Goal: Find specific page/section: Find specific page/section

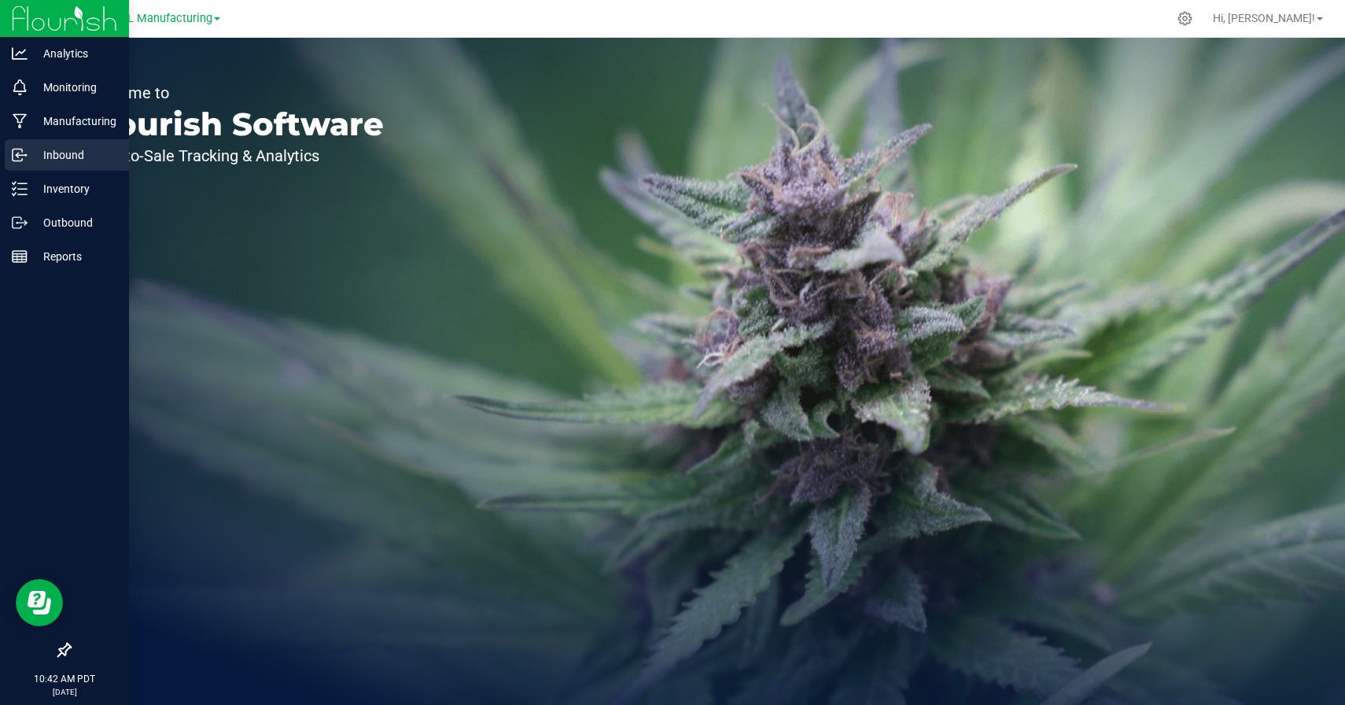
click at [13, 171] on link "Inbound" at bounding box center [64, 156] width 129 height 34
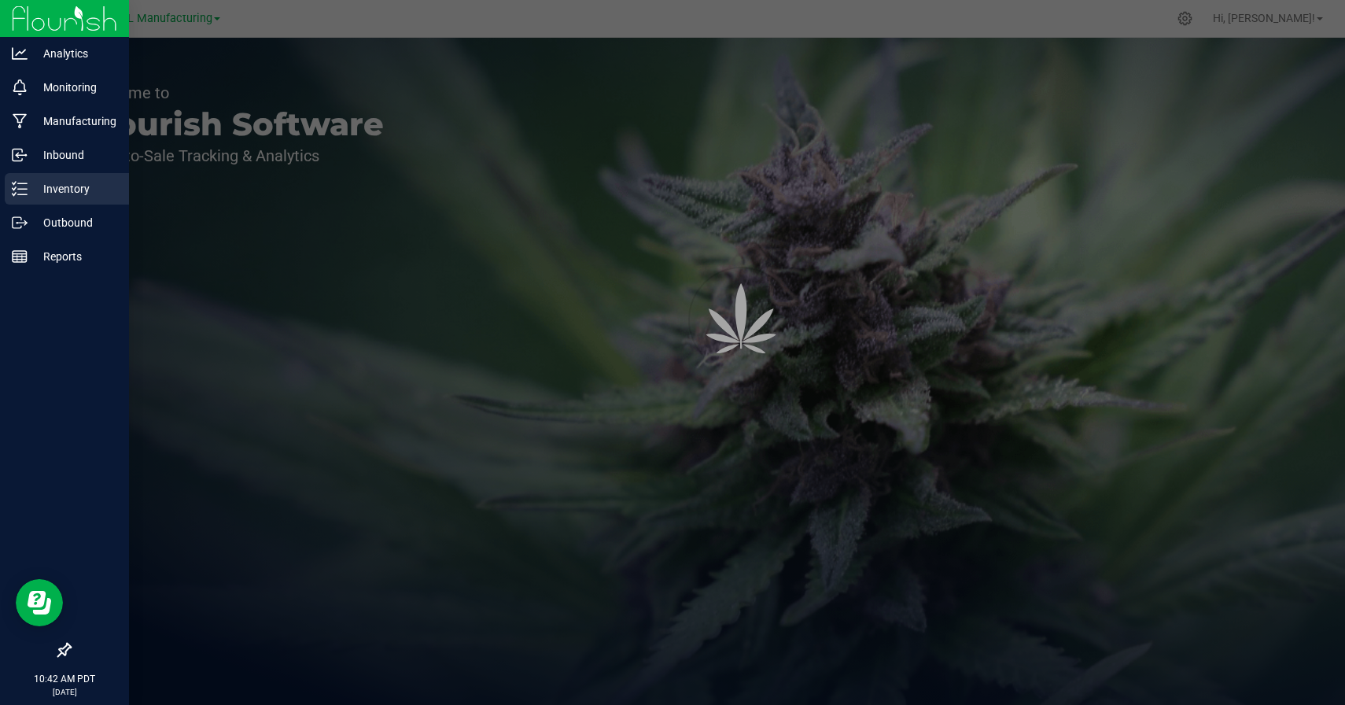
click at [13, 190] on icon at bounding box center [14, 188] width 3 height 2
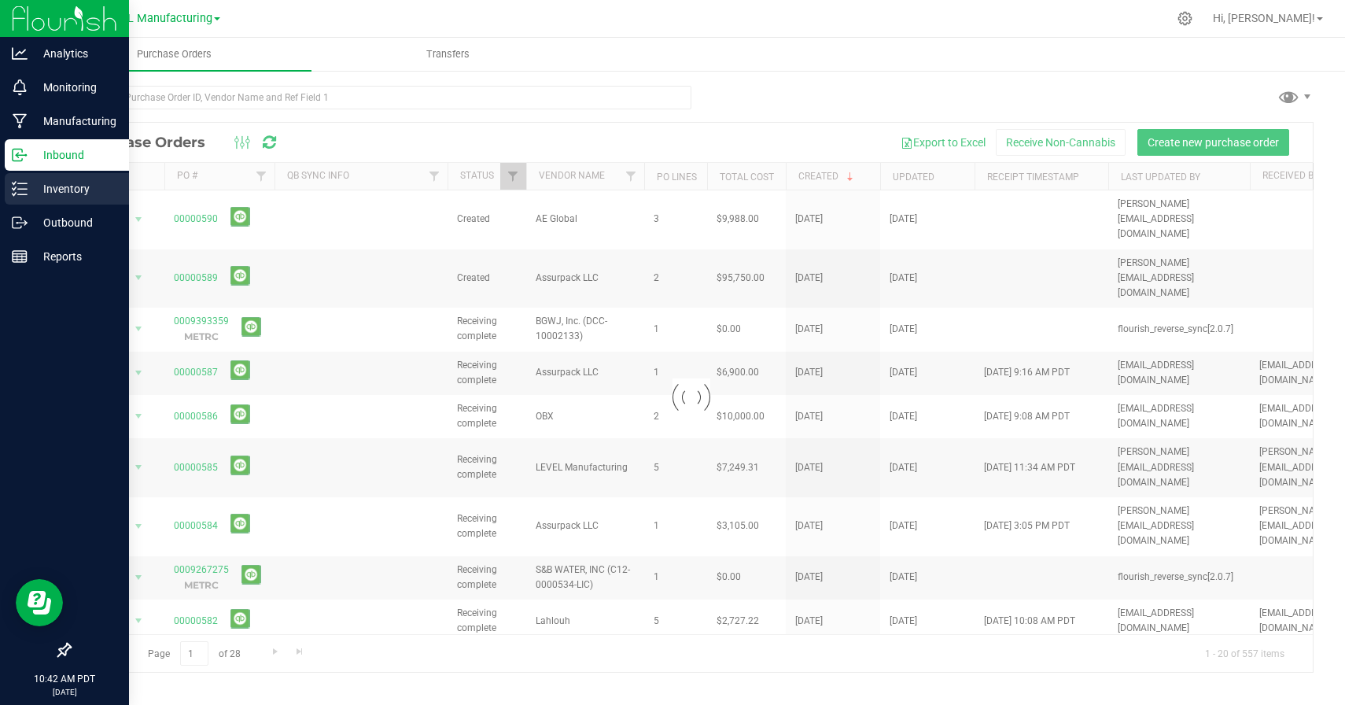
click at [28, 193] on p "Inventory" at bounding box center [75, 188] width 94 height 19
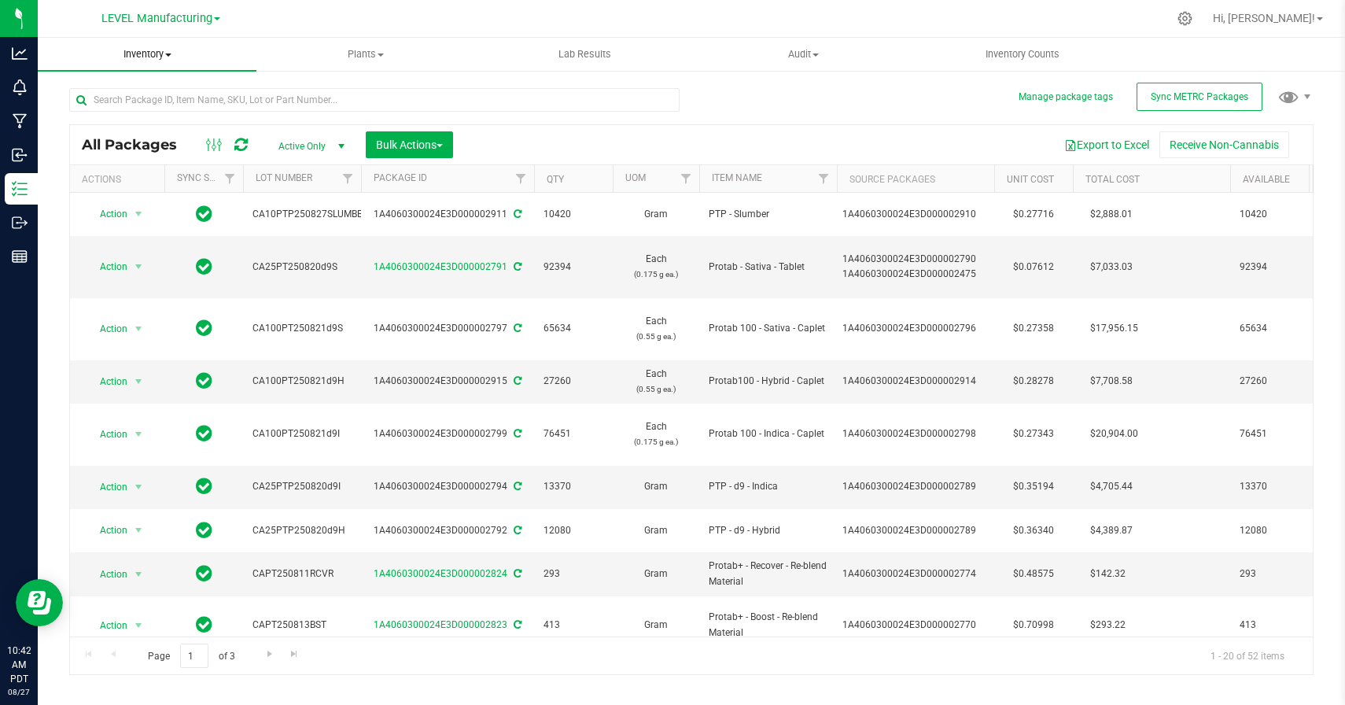
click at [156, 55] on span "Inventory" at bounding box center [147, 54] width 219 height 14
click at [142, 109] on span "All inventory" at bounding box center [91, 113] width 106 height 13
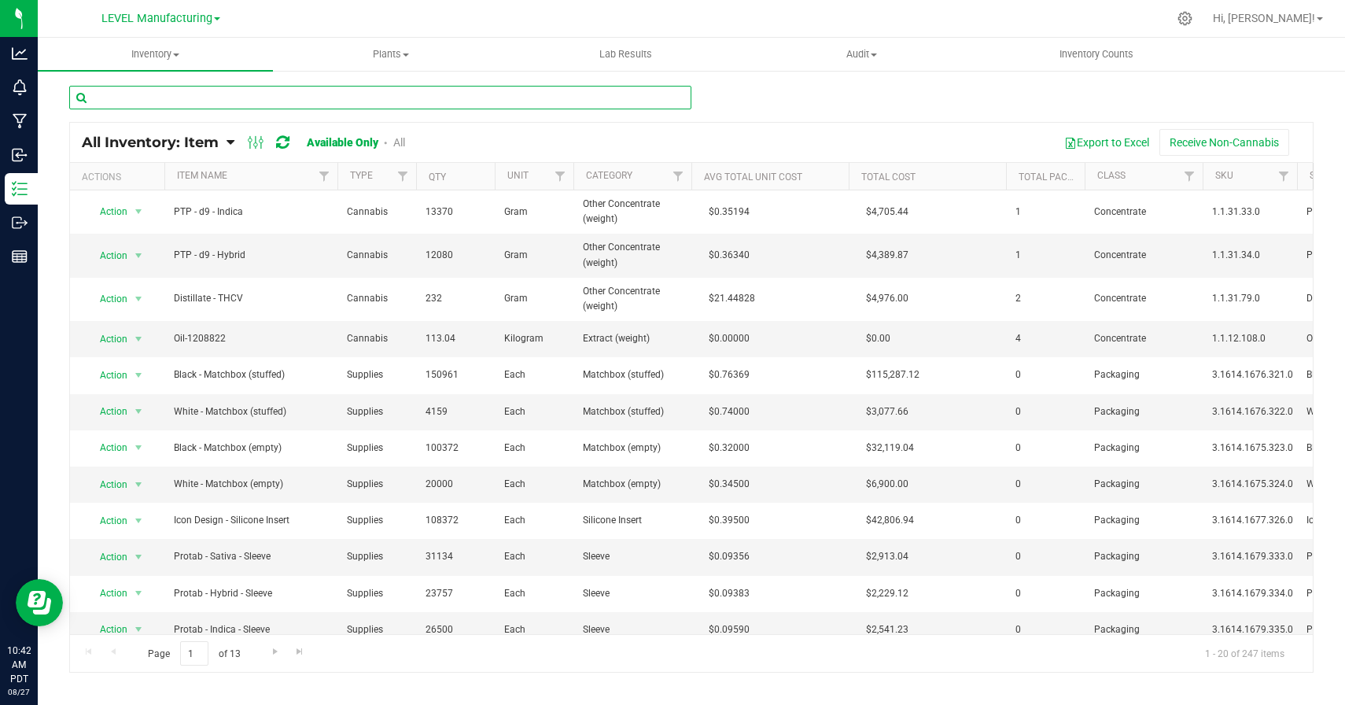
click at [284, 98] on input "text" at bounding box center [380, 98] width 622 height 24
type input "PA"
